Goal: Communication & Community: Share content

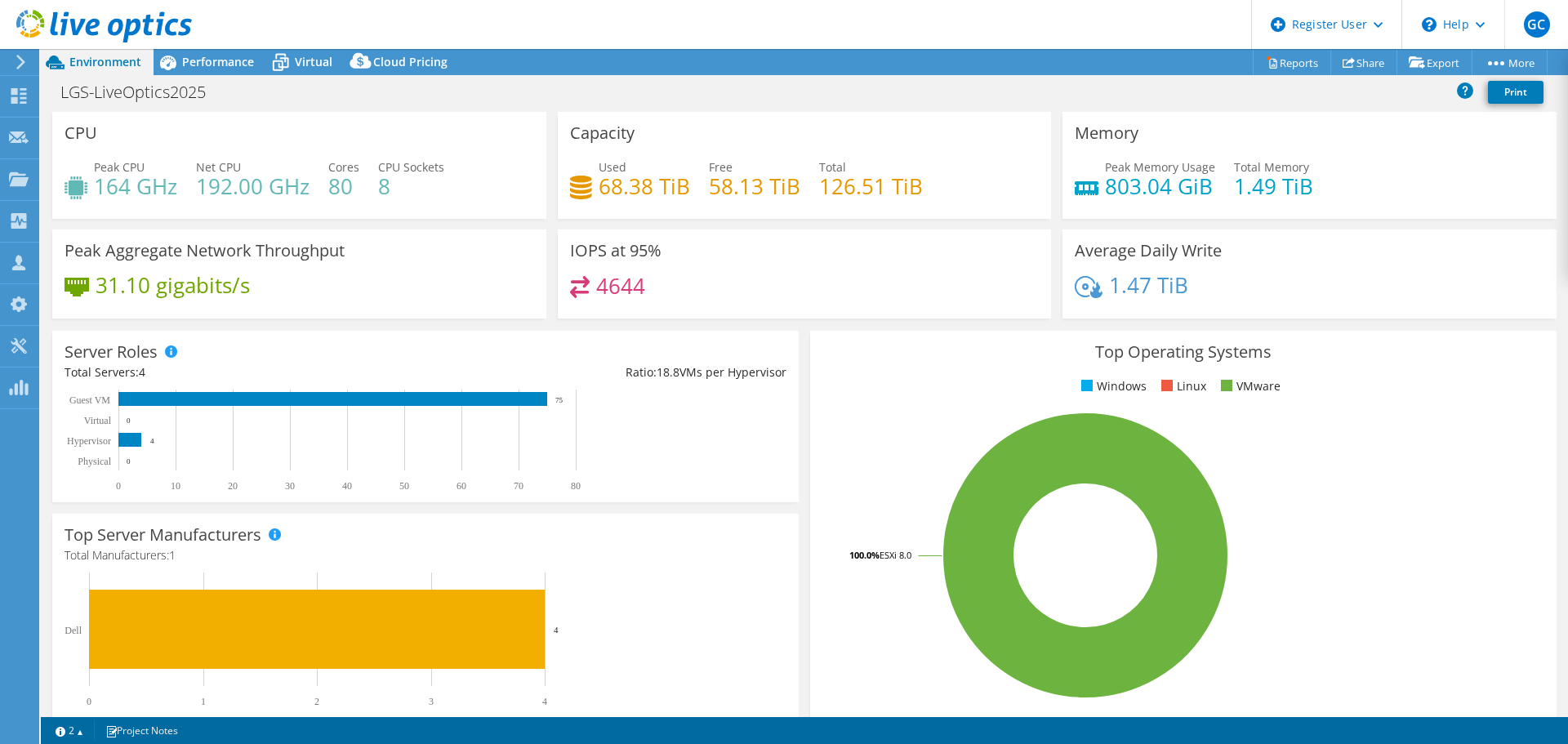
select select "USD"
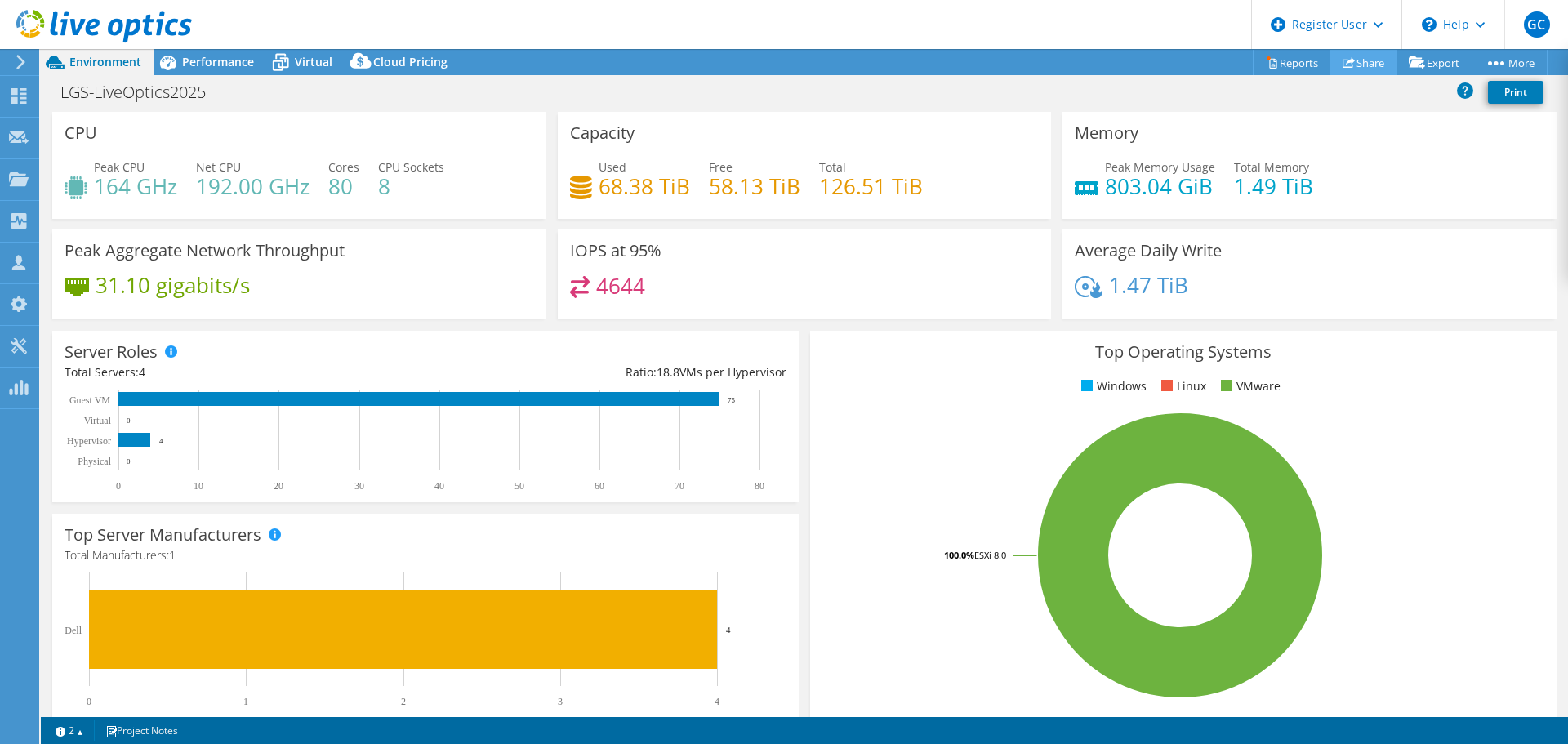
click at [1366, 66] on link "Share" at bounding box center [1364, 62] width 67 height 25
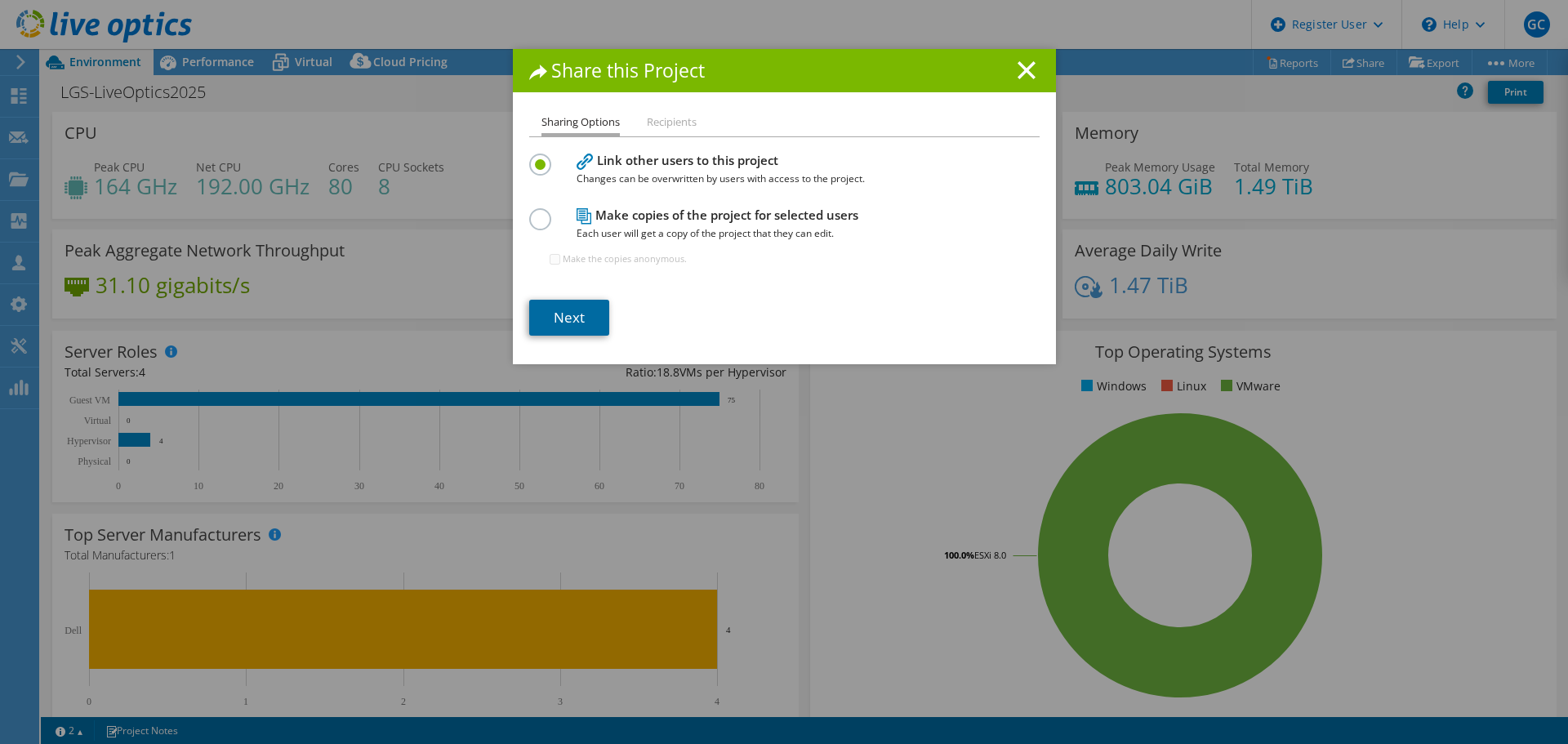
click at [562, 313] on link "Next" at bounding box center [569, 317] width 80 height 36
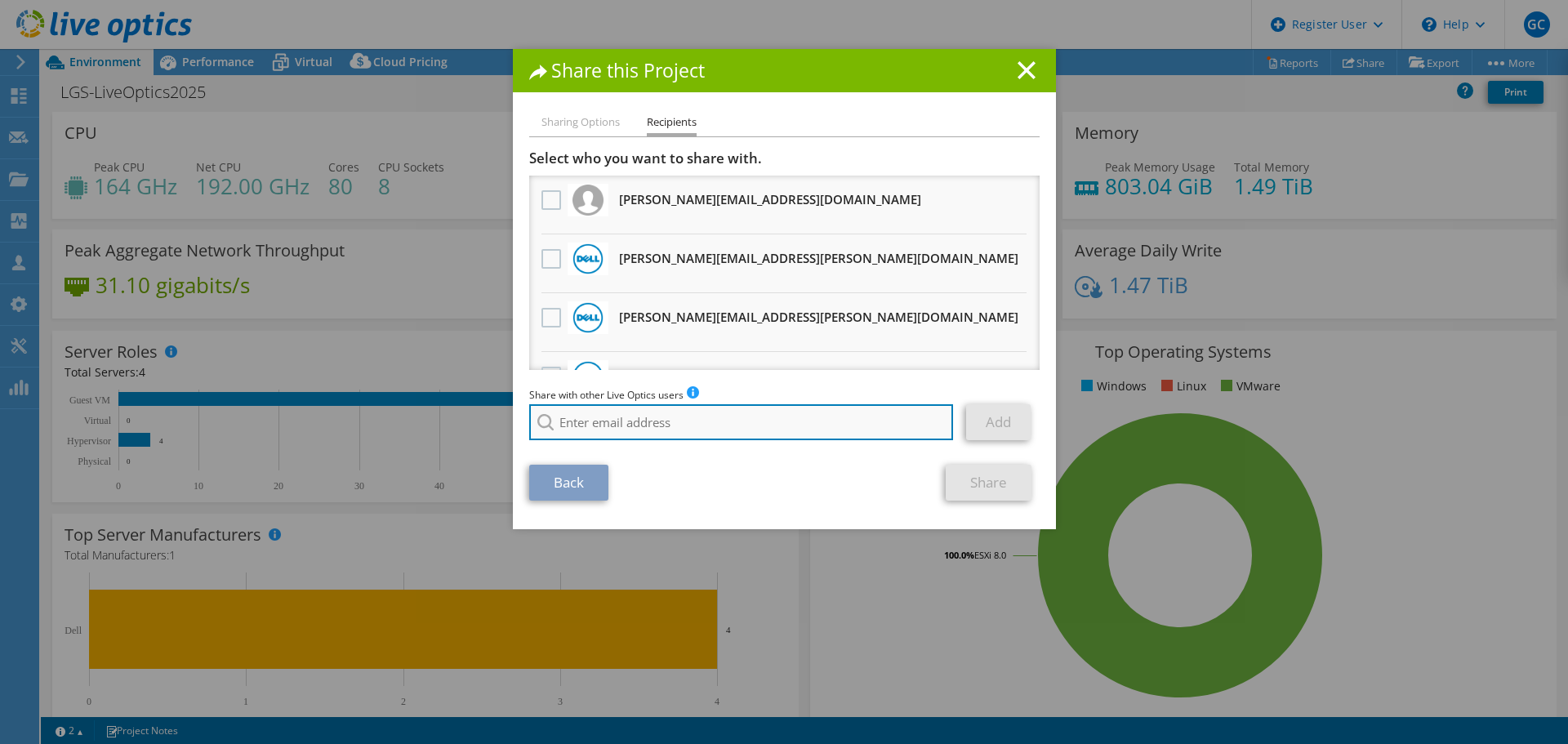
click at [603, 429] on input "search" at bounding box center [741, 422] width 425 height 36
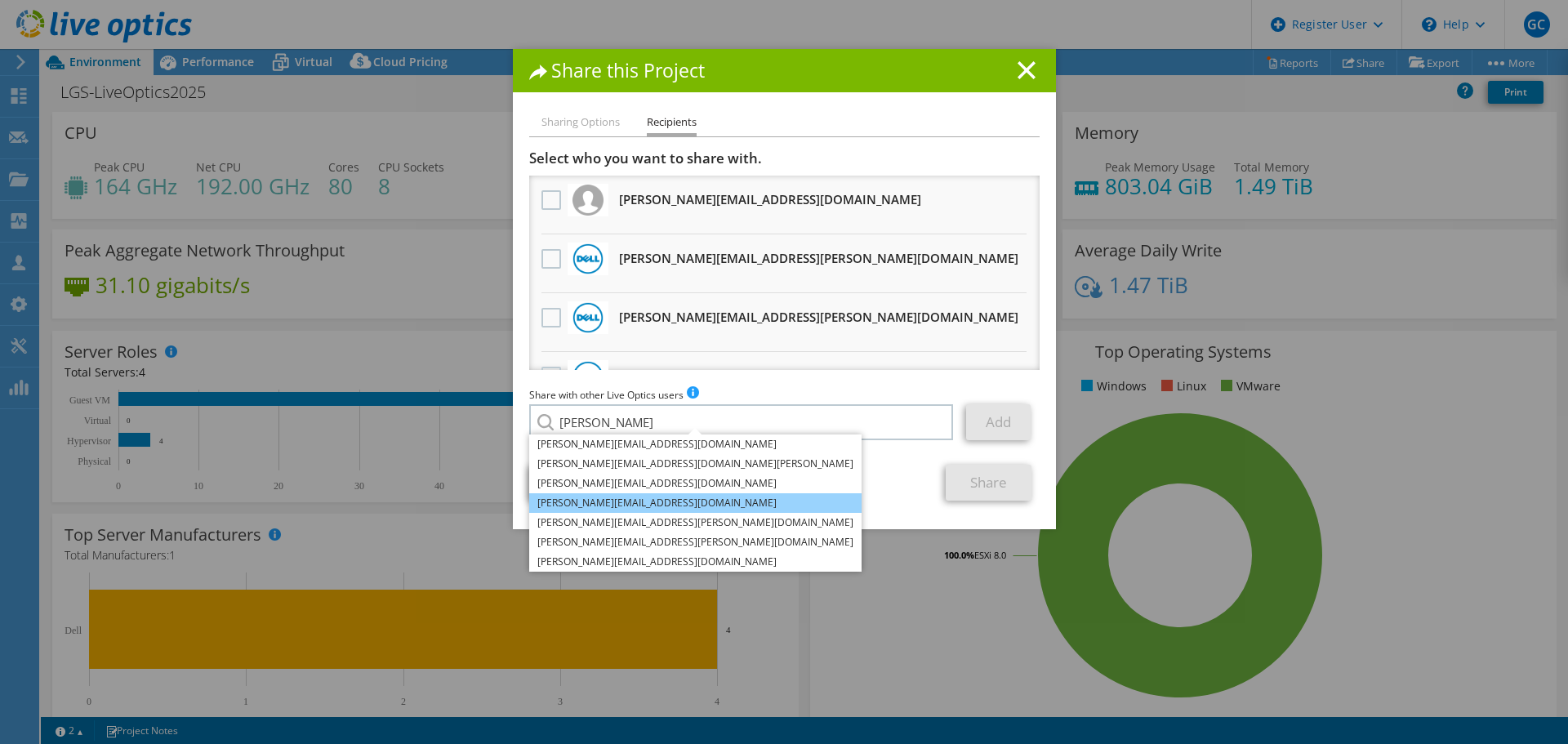
click at [589, 503] on li "Utkarsh.Jalan@dell.com" at bounding box center [695, 503] width 332 height 20
type input "Utkarsh.Jalan@dell.com"
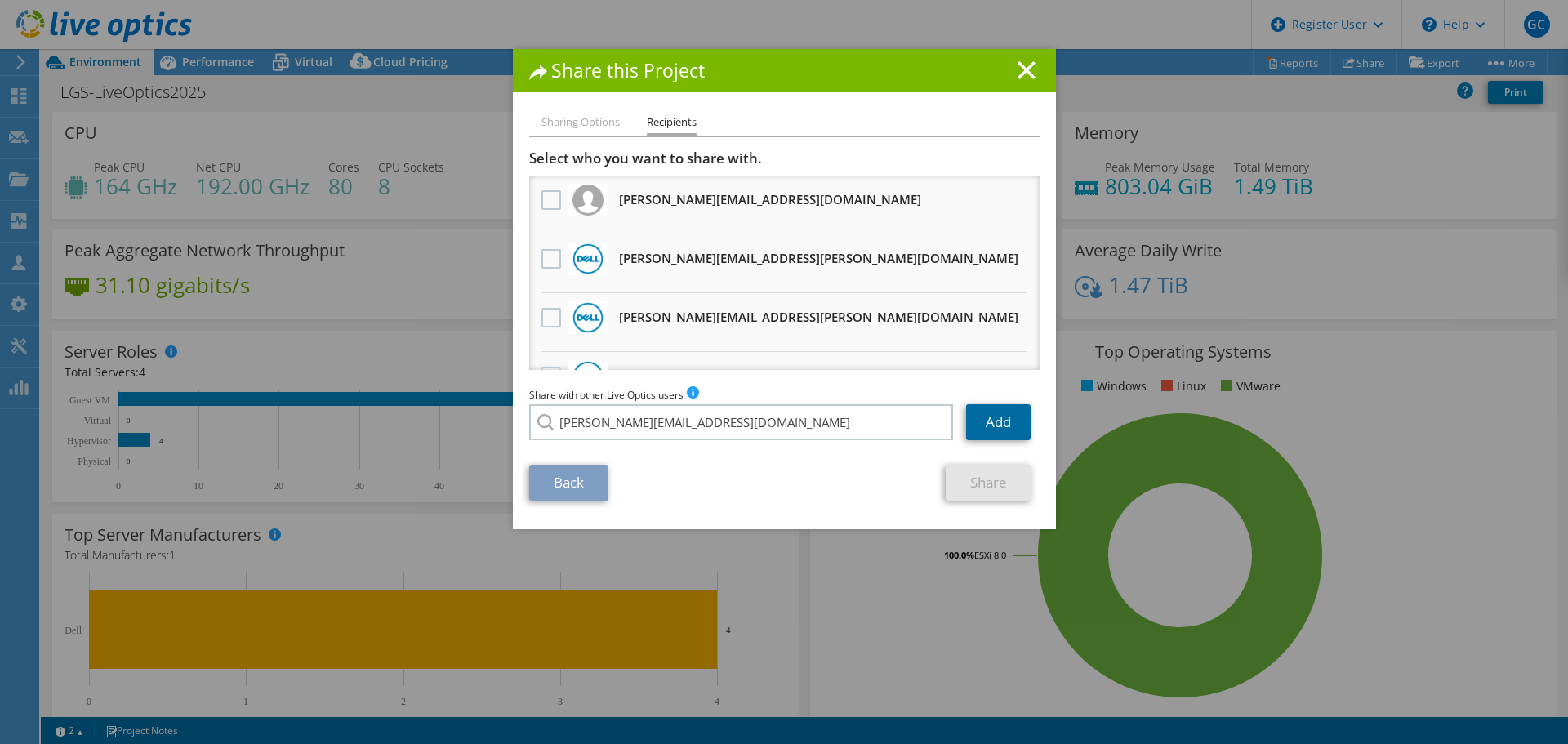
click at [1010, 420] on link "Add" at bounding box center [998, 422] width 65 height 36
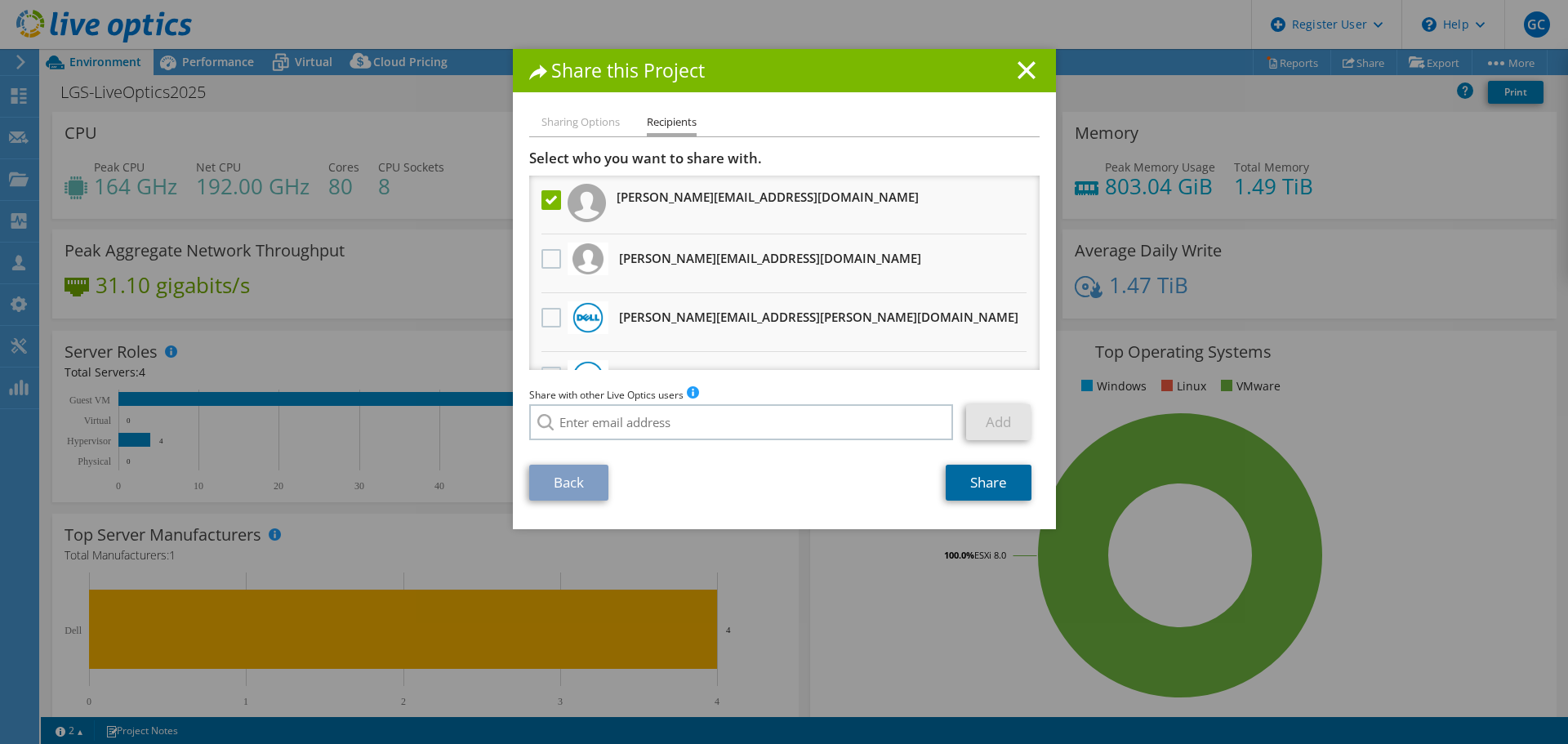
click at [986, 477] on link "Share" at bounding box center [988, 483] width 86 height 36
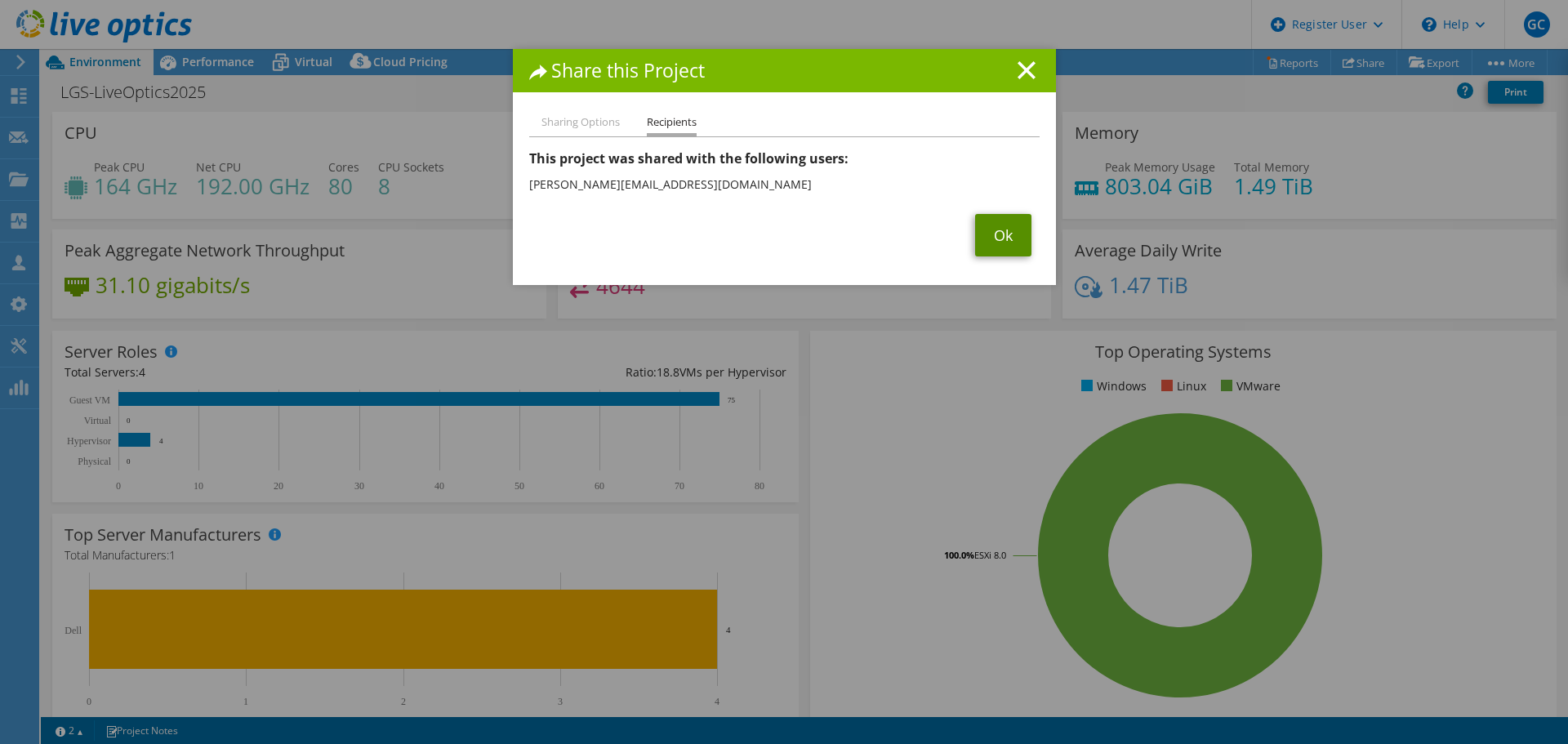
click at [987, 239] on link "Ok" at bounding box center [1004, 235] width 57 height 42
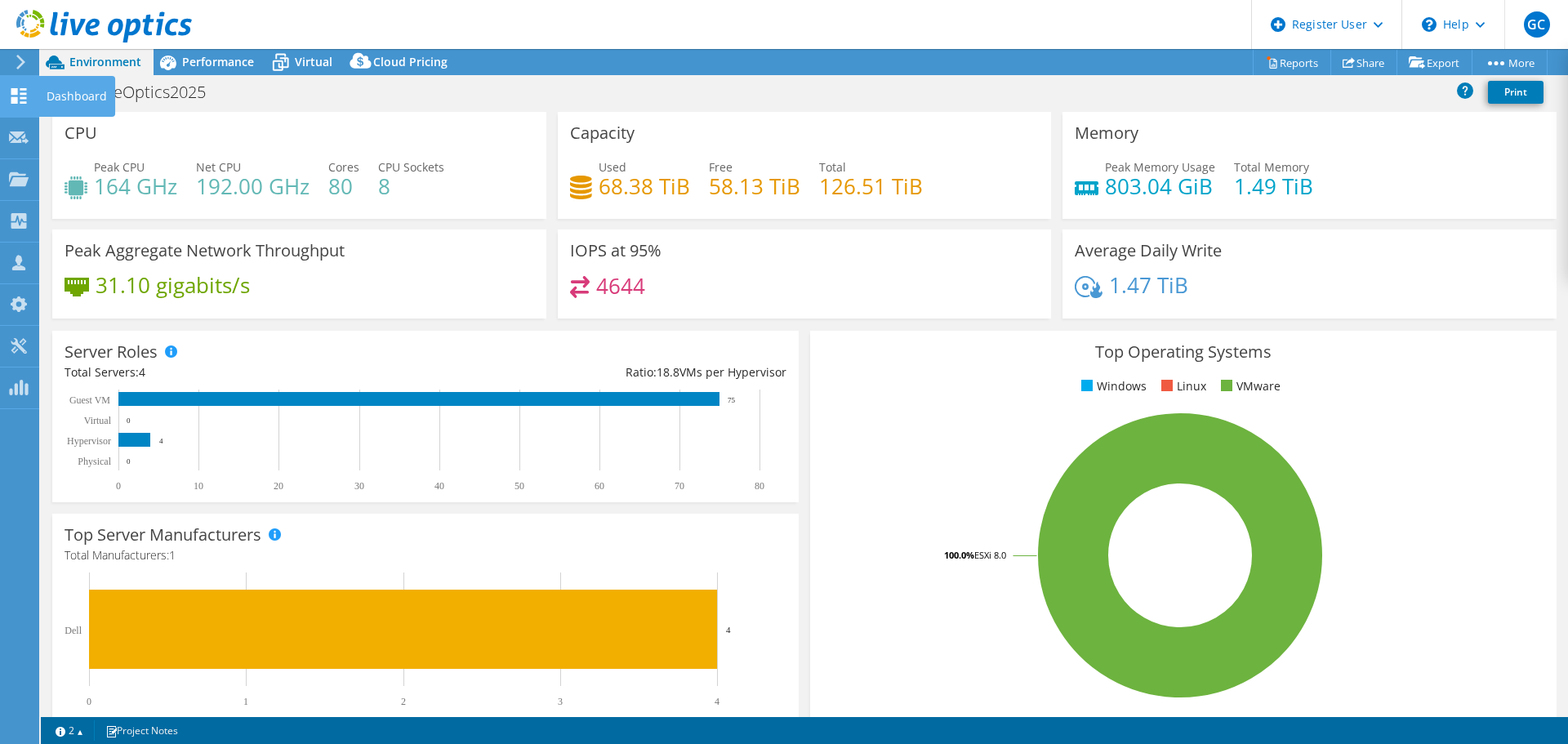
click at [25, 94] on use at bounding box center [19, 96] width 15 height 15
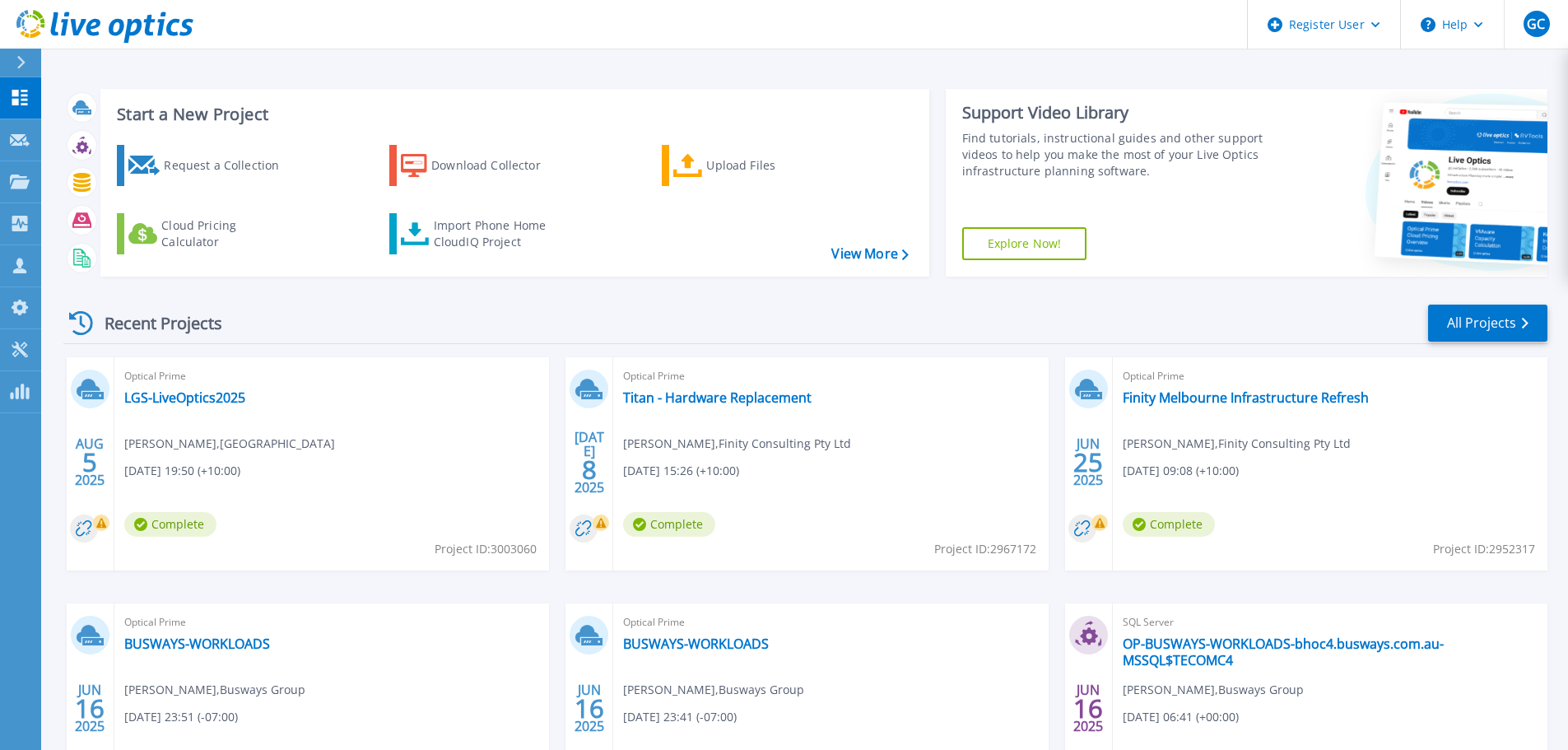
click at [500, 548] on span "Project ID: 3003060" at bounding box center [486, 549] width 103 height 18
drag, startPoint x: 500, startPoint y: 548, endPoint x: 512, endPoint y: 570, distance: 25.1
click at [500, 550] on span "Project ID: 3003060" at bounding box center [486, 549] width 103 height 18
copy span "3003060"
click at [202, 404] on link "LGS-LiveOptics2025" at bounding box center [185, 397] width 121 height 16
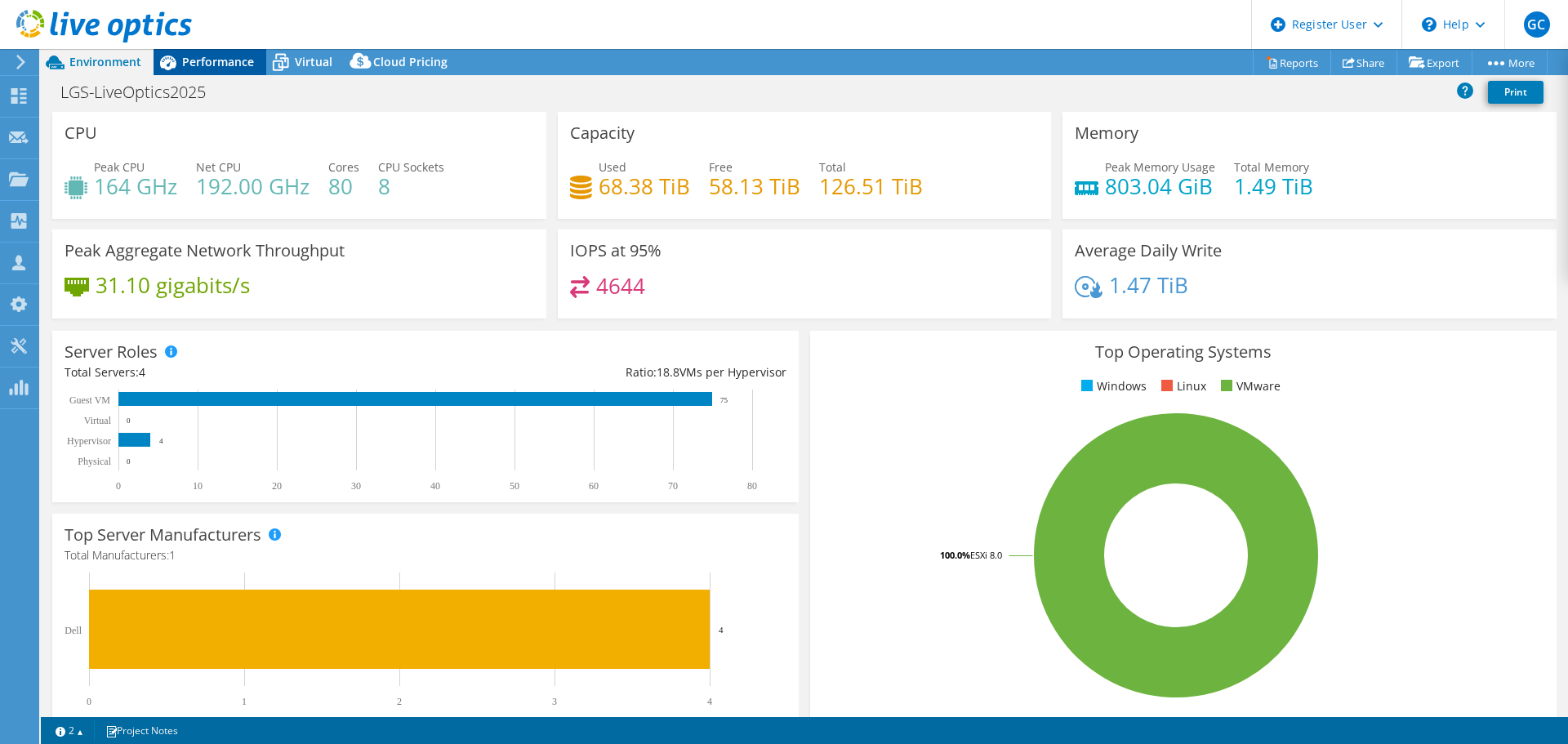
click at [210, 69] on span "Performance" at bounding box center [218, 61] width 72 height 15
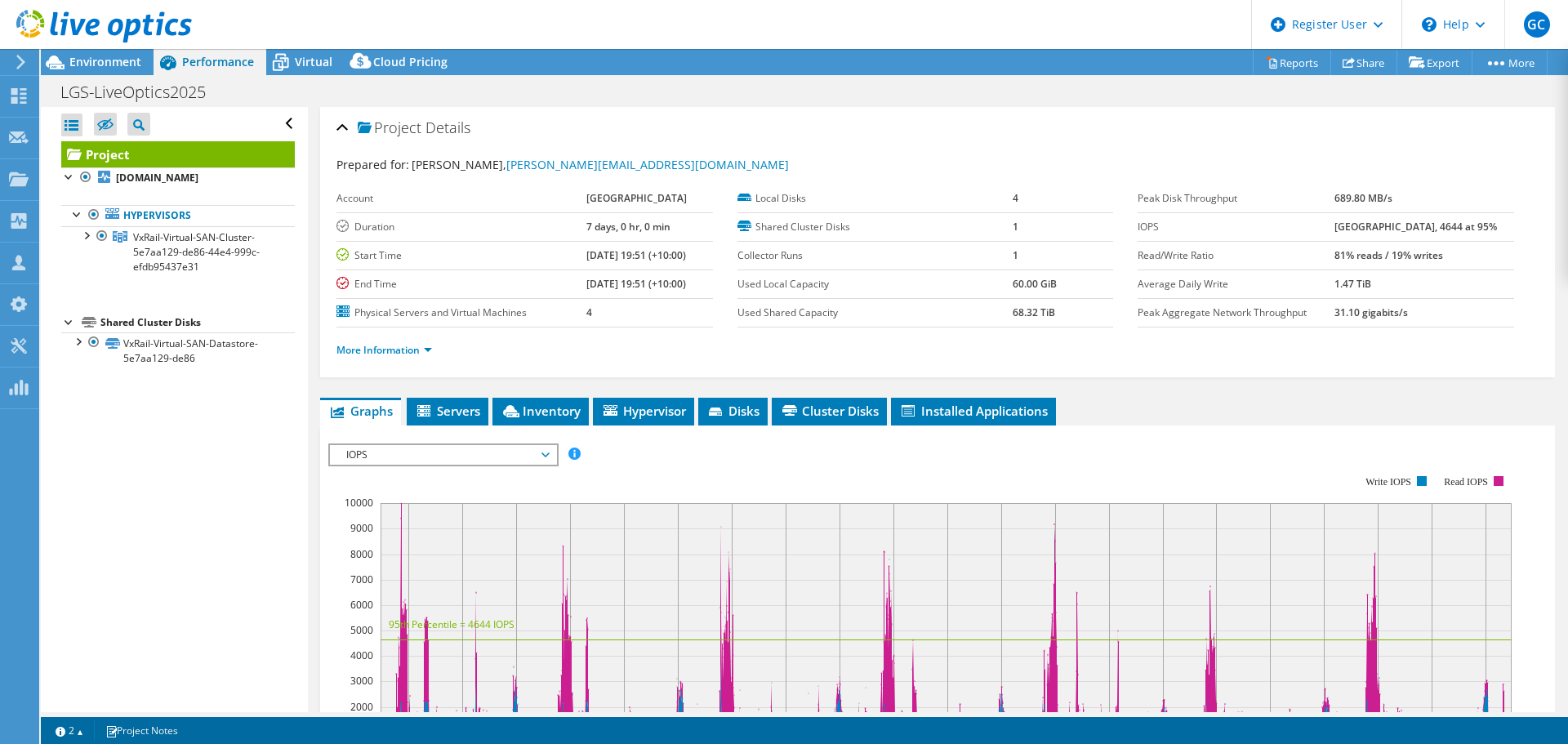
scroll to position [163, 0]
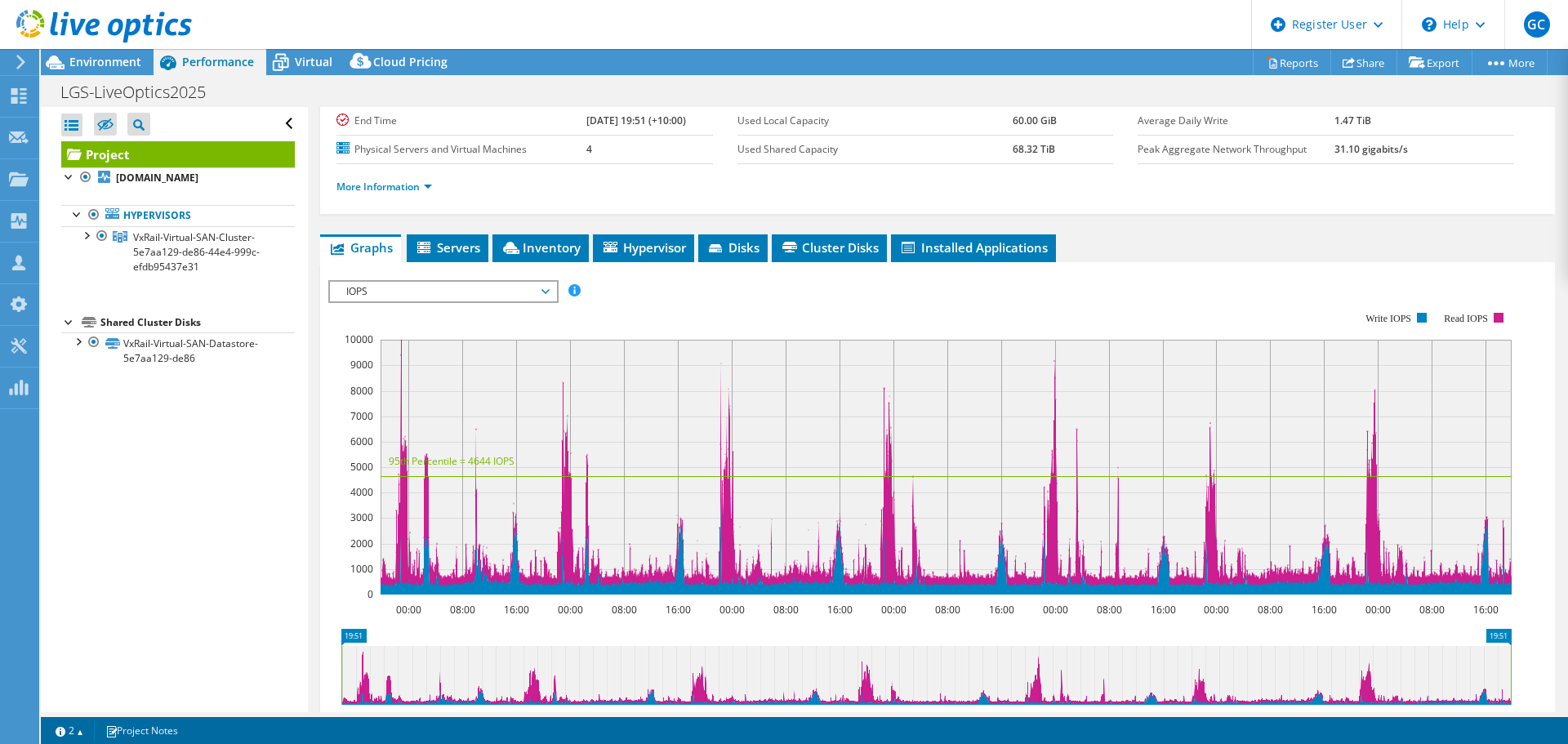
click at [499, 285] on span "IOPS" at bounding box center [443, 291] width 210 height 20
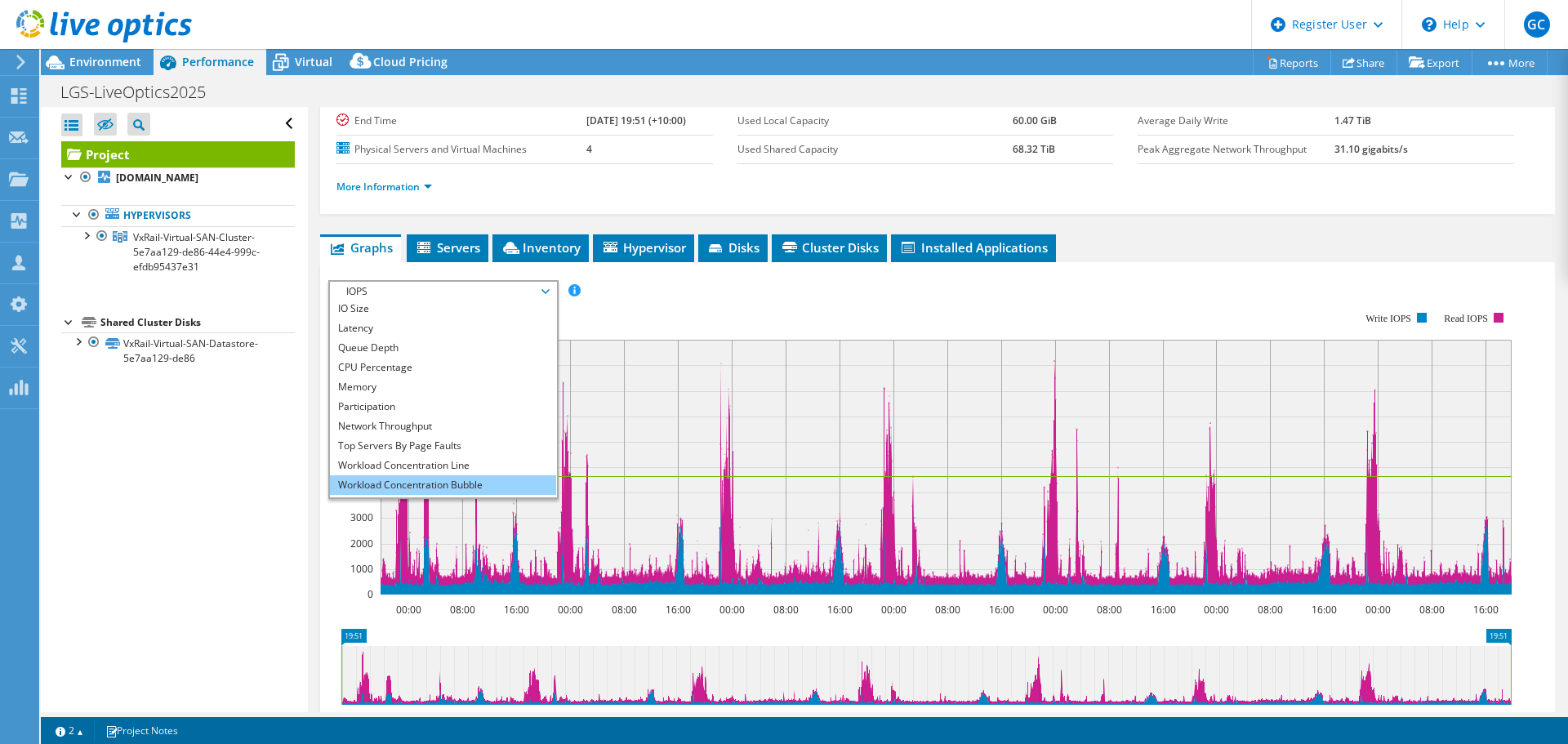
scroll to position [58, 0]
click at [392, 485] on li "All" at bounding box center [443, 487] width 226 height 20
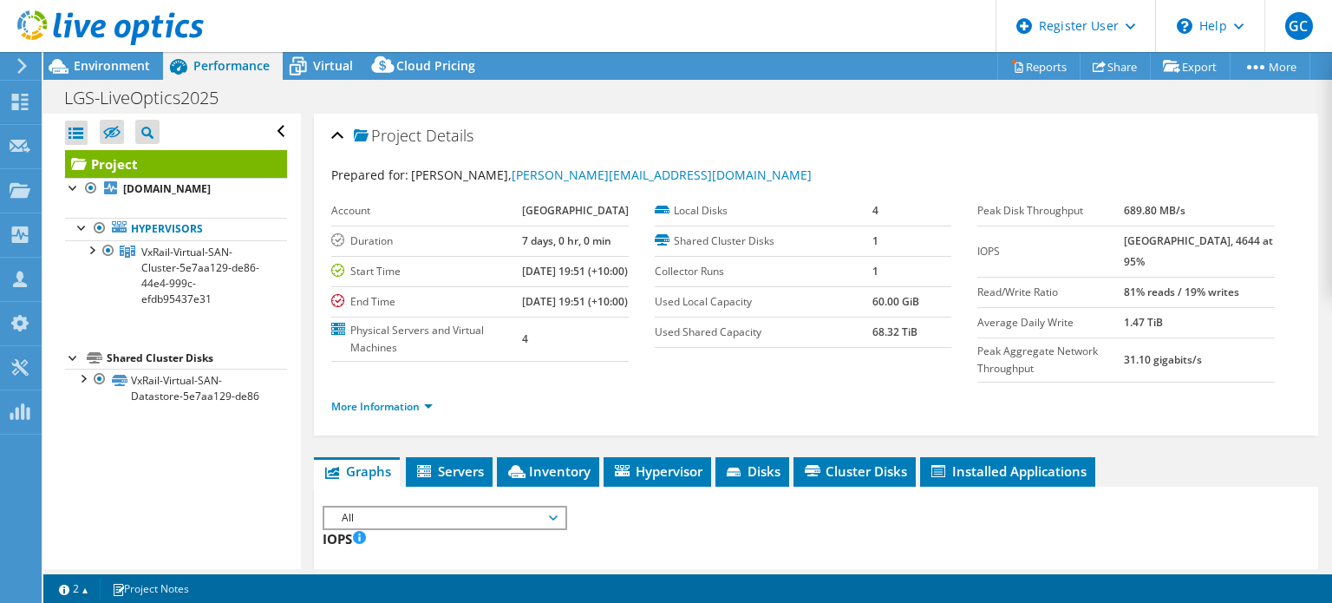
select select "USD"
